Goal: Browse casually

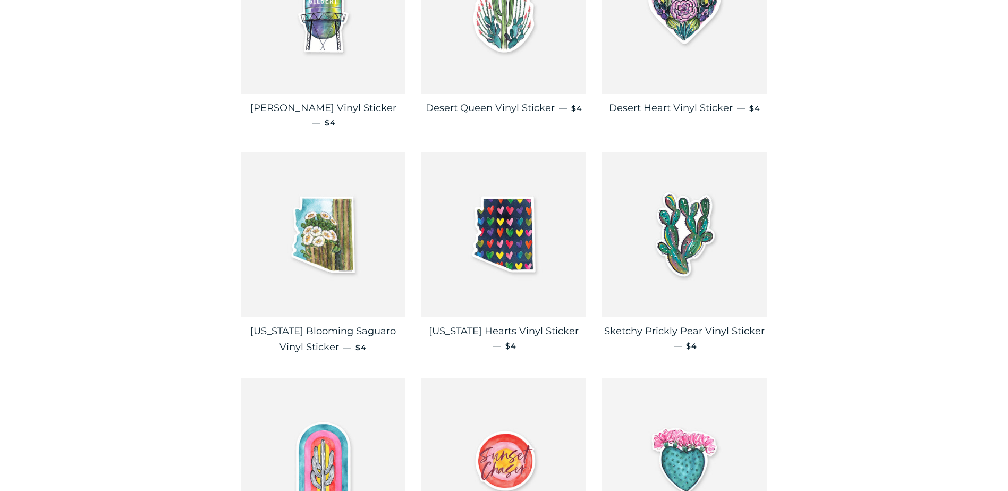
scroll to position [531, 0]
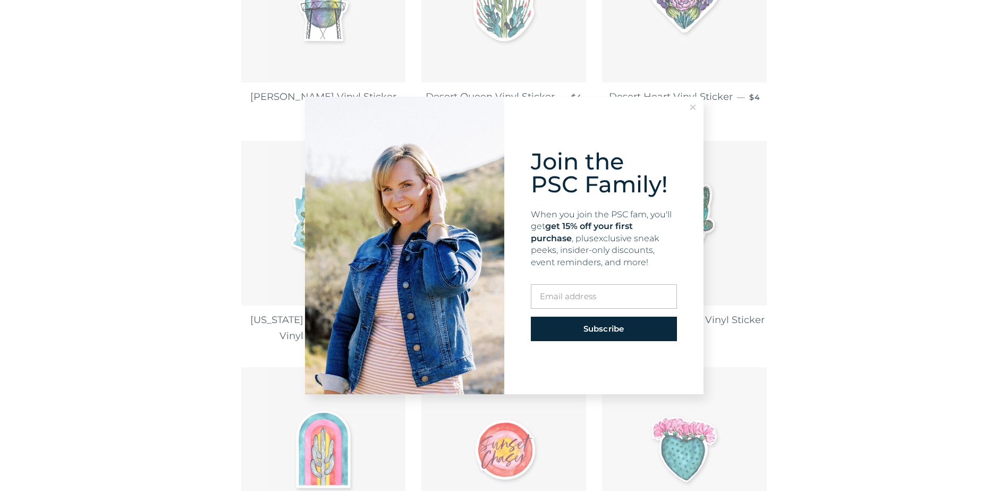
click at [695, 107] on icon at bounding box center [692, 107] width 5 height 5
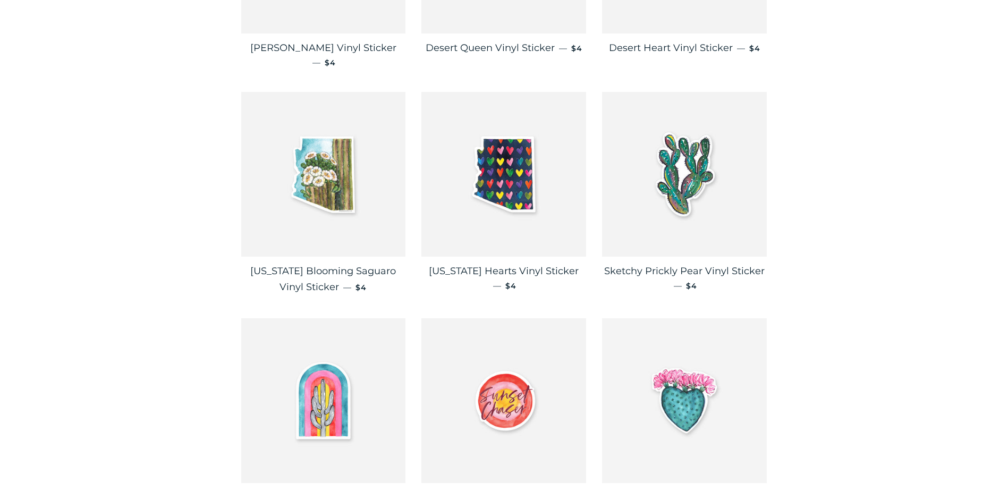
scroll to position [691, 0]
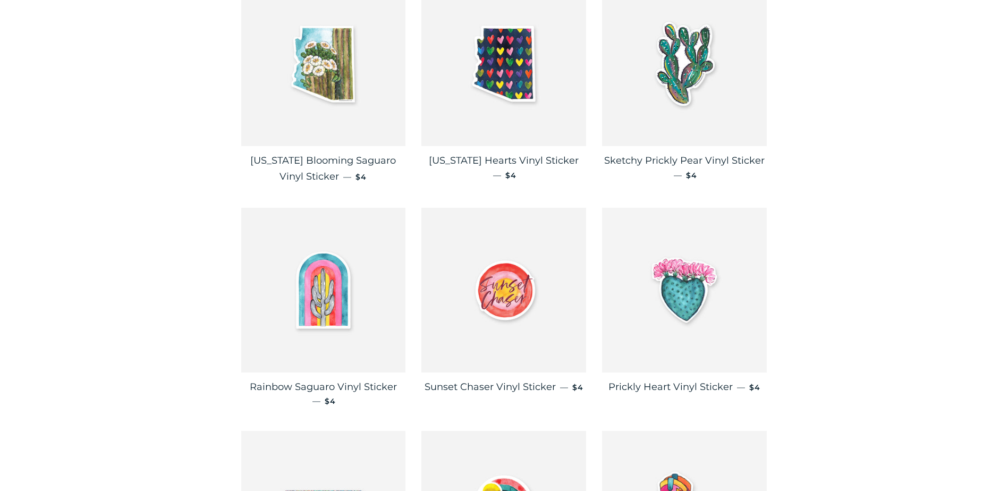
click at [876, 338] on main "Stickers All Arizona Cacti Phrases Arizona Superbloom Vinyl Sticker — Regular p…" at bounding box center [504, 360] width 1008 height 1955
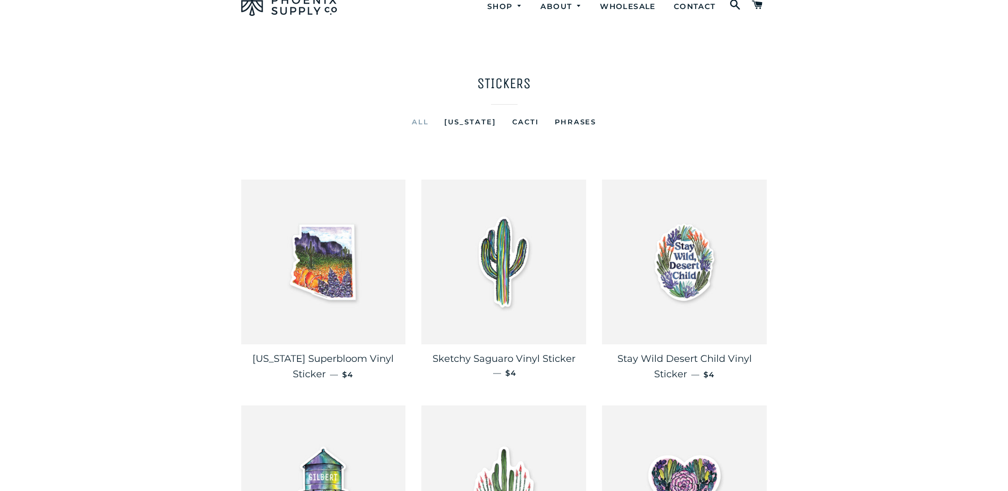
scroll to position [0, 0]
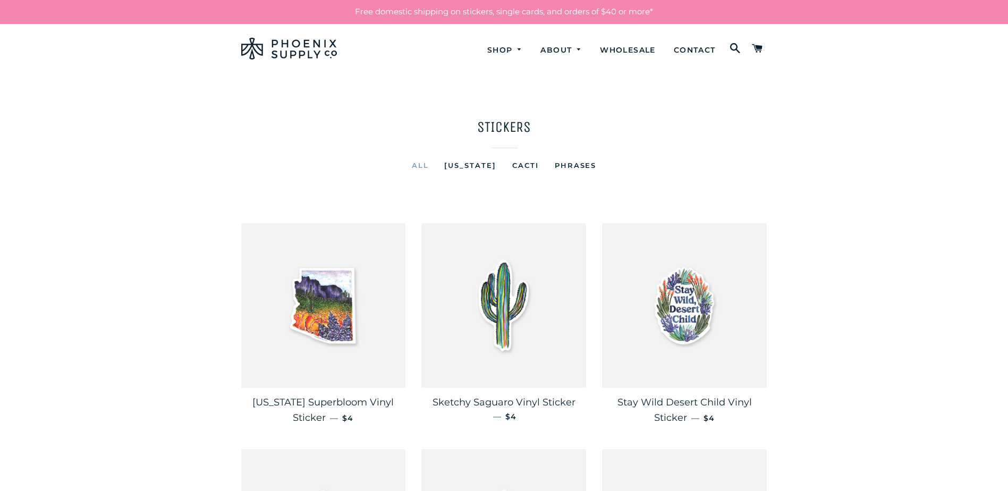
click at [471, 166] on link "Arizona" at bounding box center [470, 165] width 68 height 13
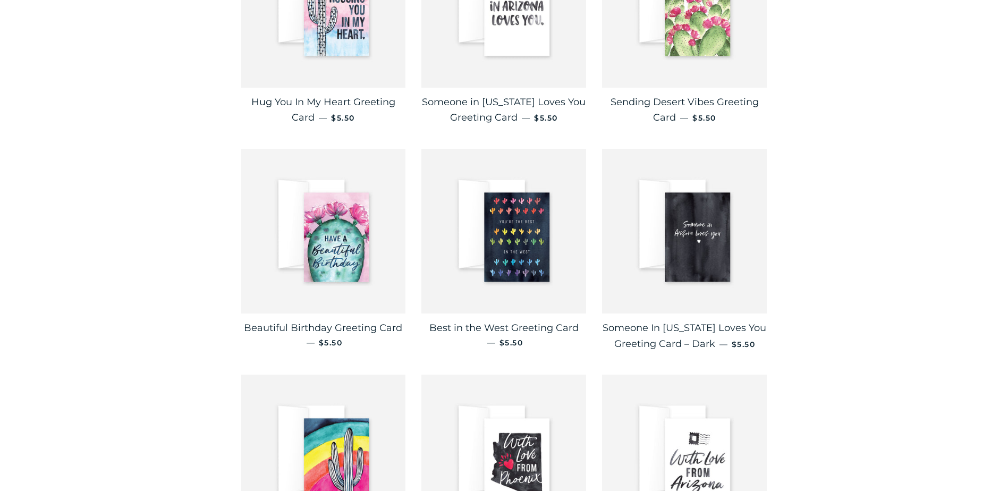
scroll to position [319, 0]
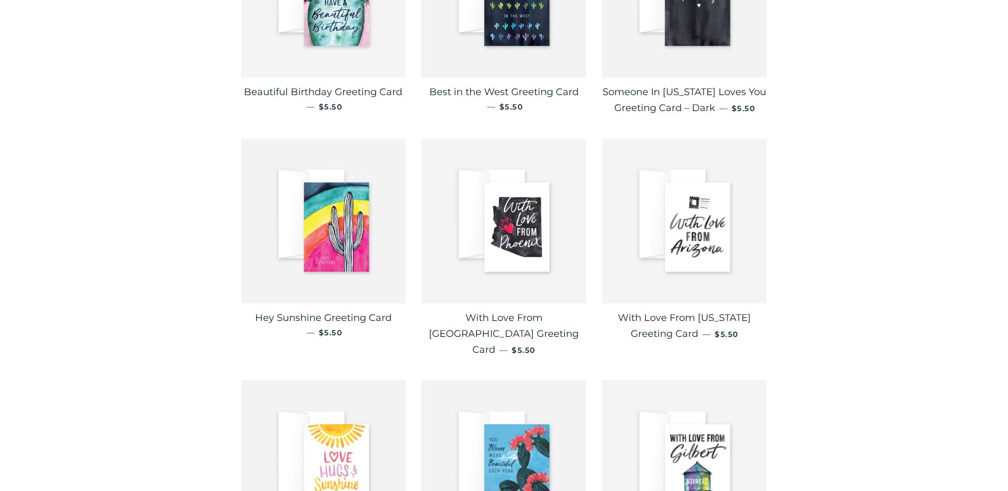
scroll to position [585, 0]
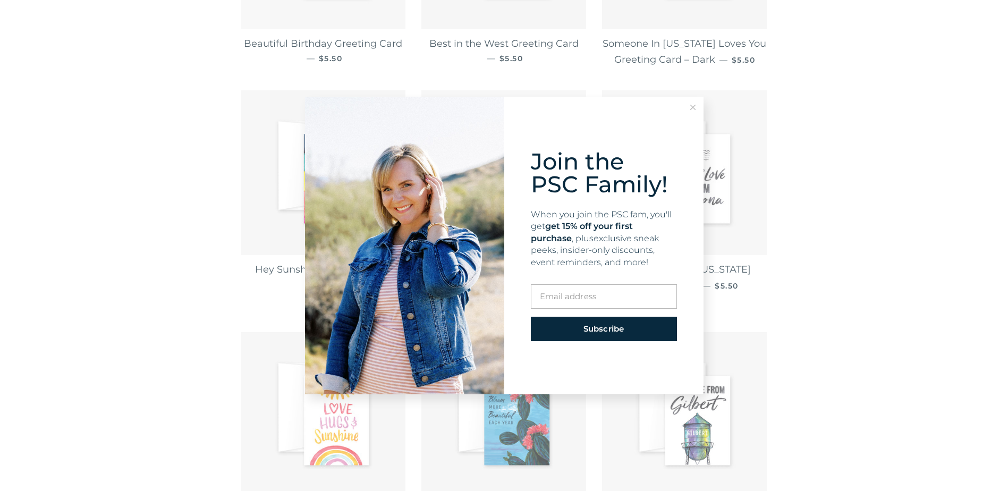
click at [693, 107] on icon at bounding box center [692, 107] width 5 height 5
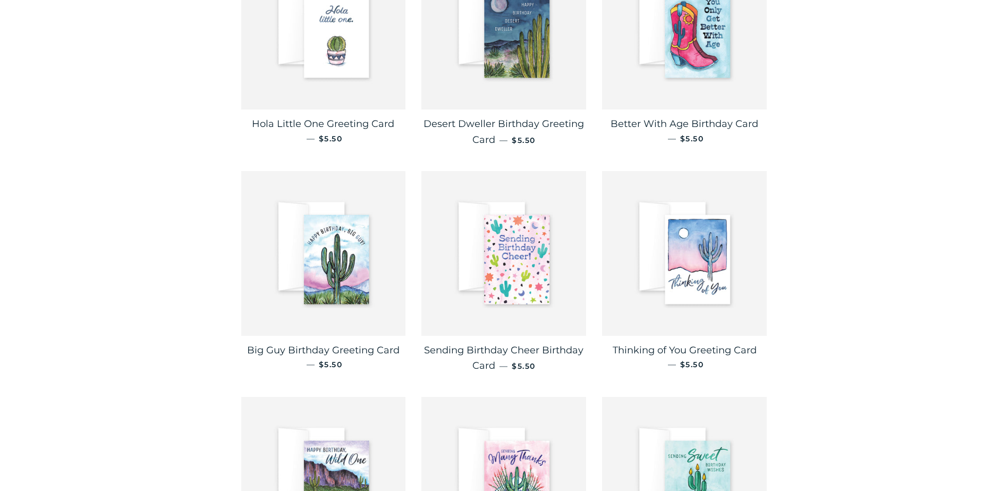
scroll to position [1594, 0]
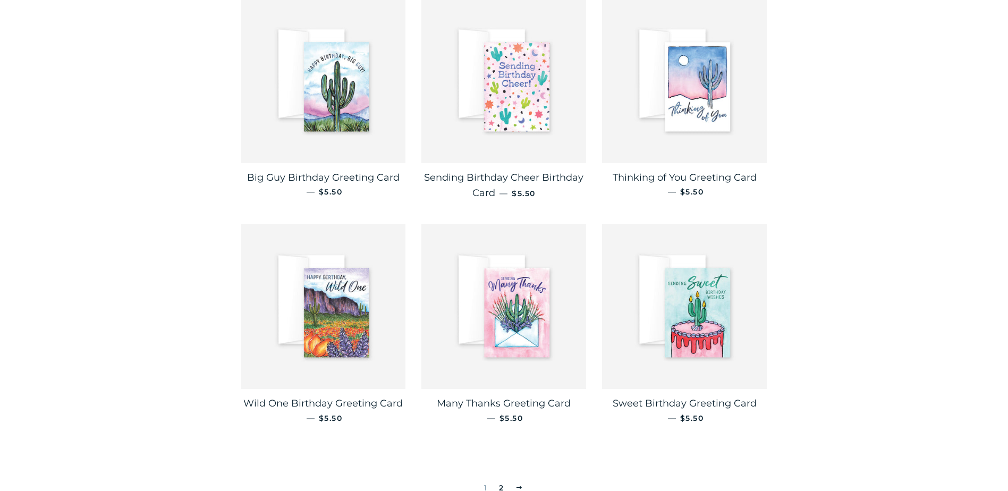
click at [502, 480] on link "2" at bounding box center [501, 488] width 13 height 16
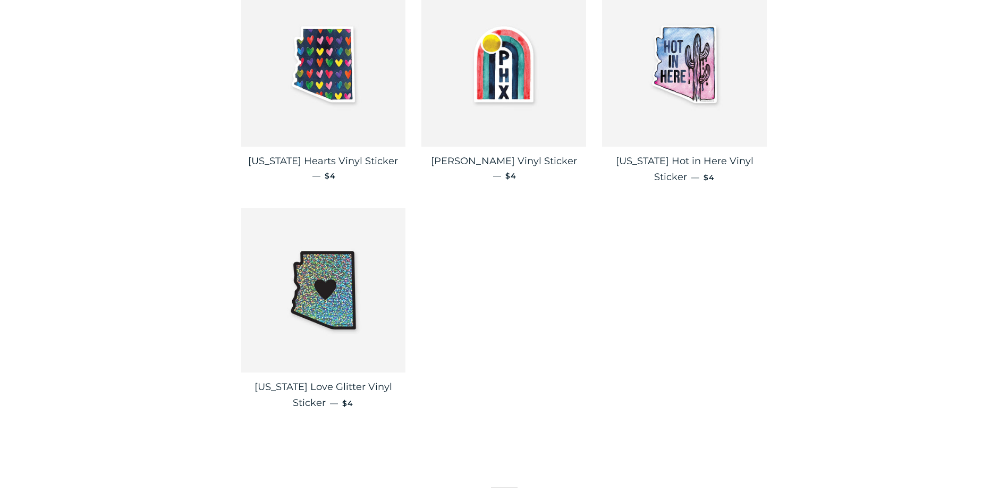
scroll to position [478, 0]
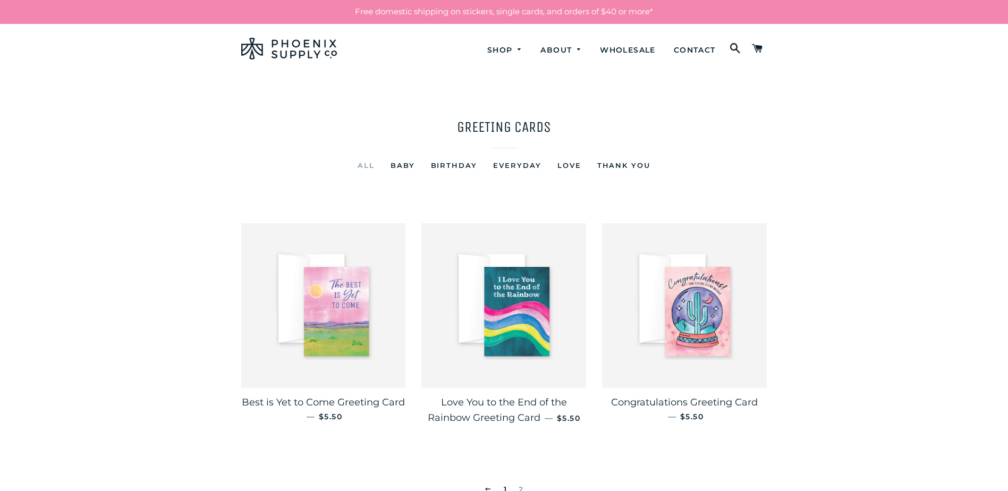
click at [856, 323] on main "Greeting Cards All Baby Birthday Everyday Love Thank You Best is Yet to Come Gr…" at bounding box center [504, 296] width 1008 height 445
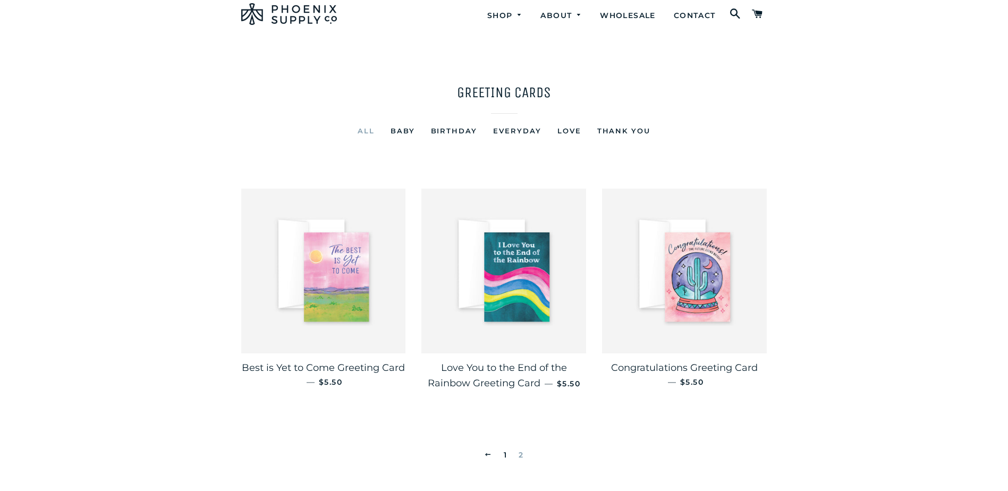
scroll to position [53, 0]
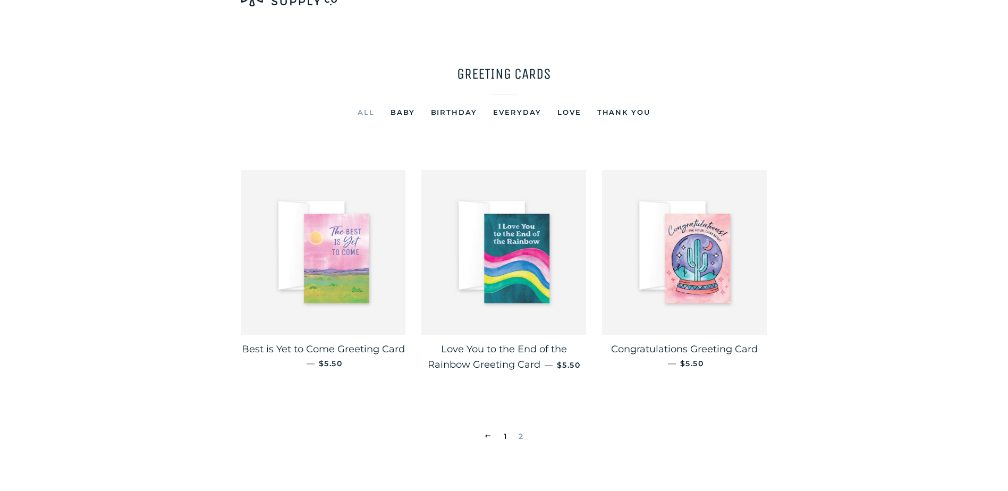
click at [503, 440] on link "1" at bounding box center [506, 436] width 12 height 16
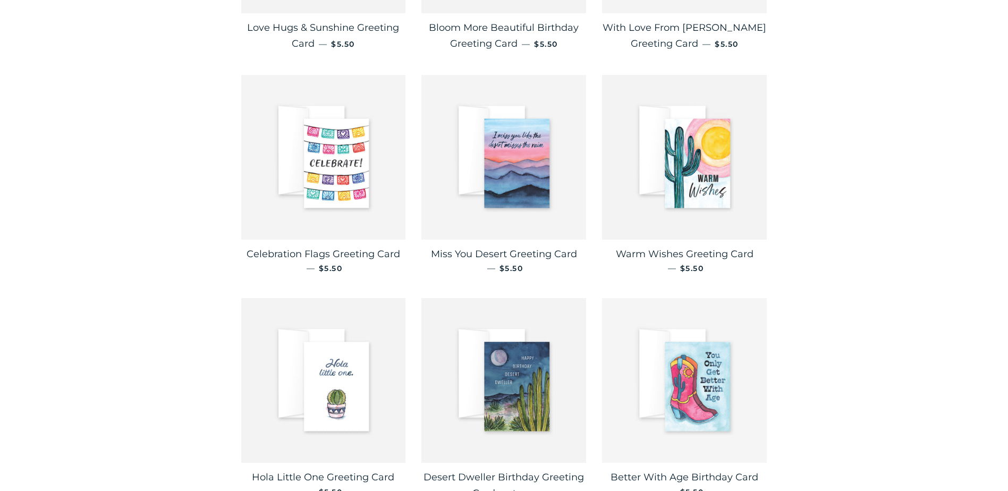
scroll to position [1169, 0]
